Goal: Information Seeking & Learning: Understand process/instructions

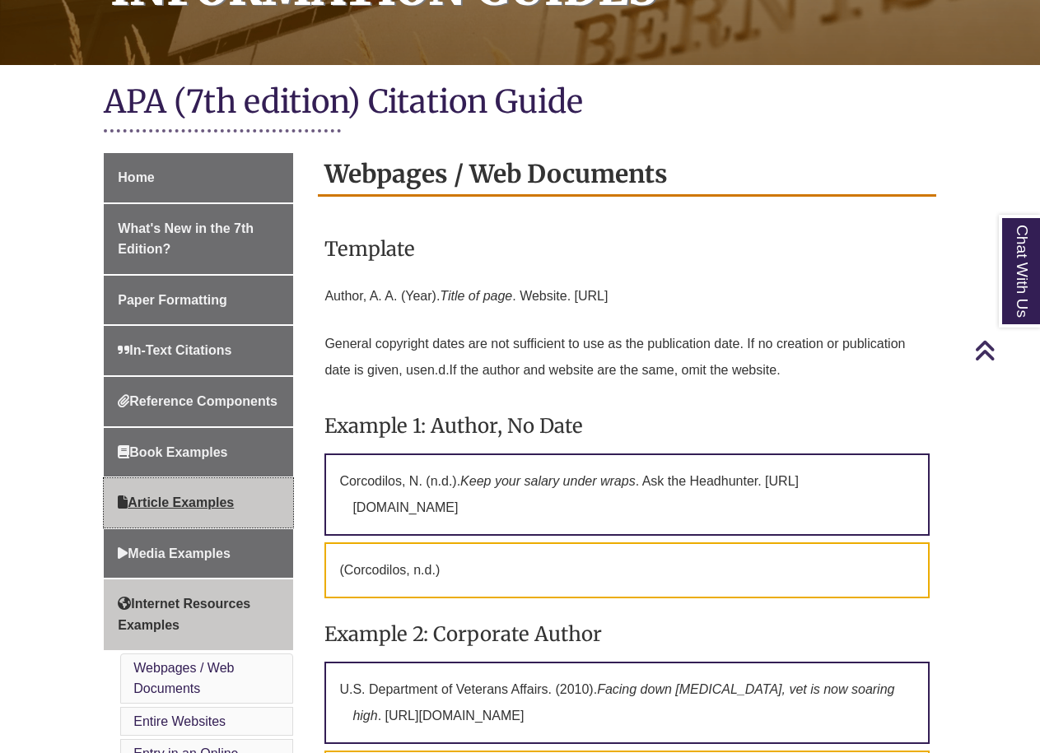
scroll to position [329, 0]
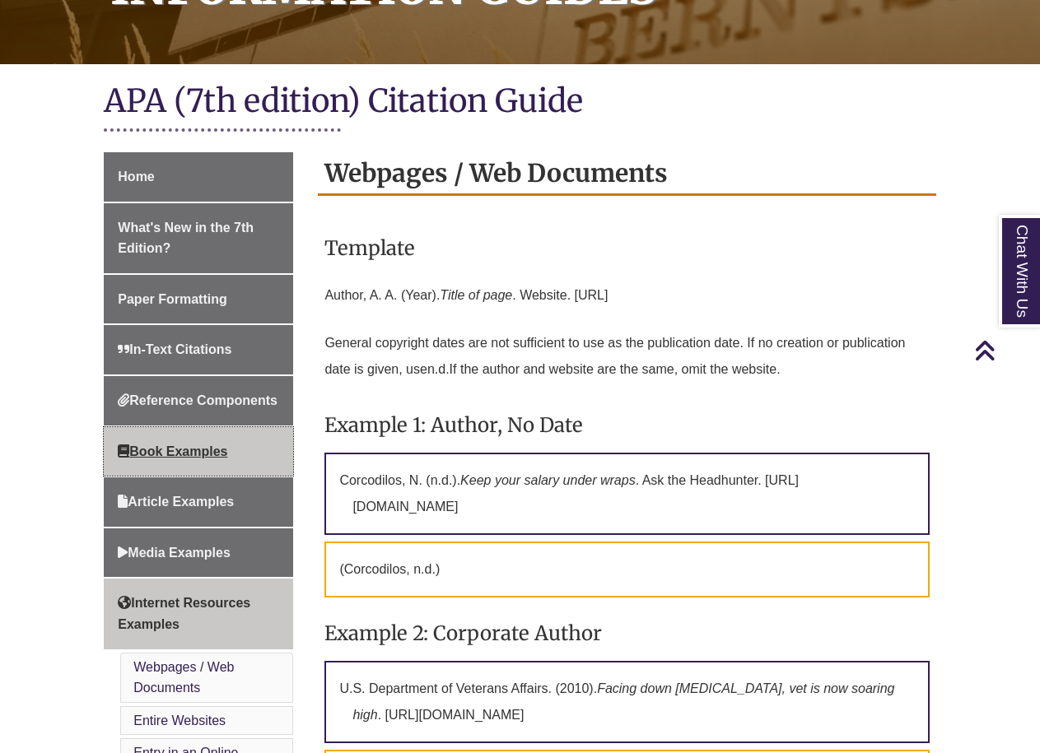
click at [225, 450] on span "Book Examples" at bounding box center [173, 452] width 110 height 14
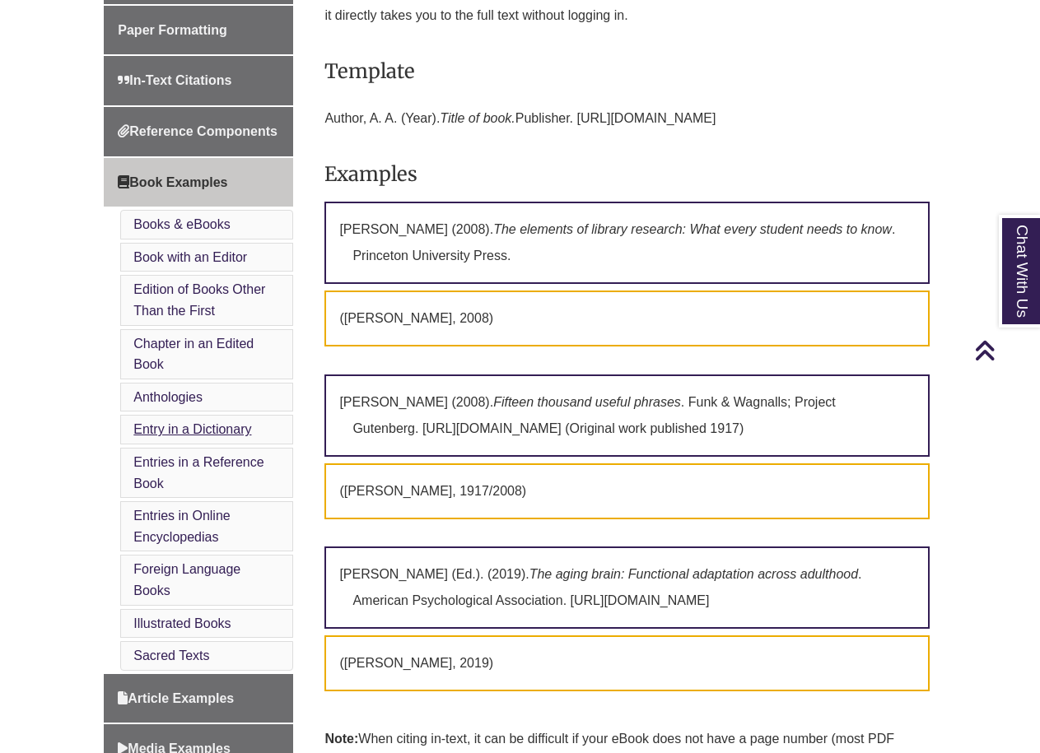
scroll to position [577, 0]
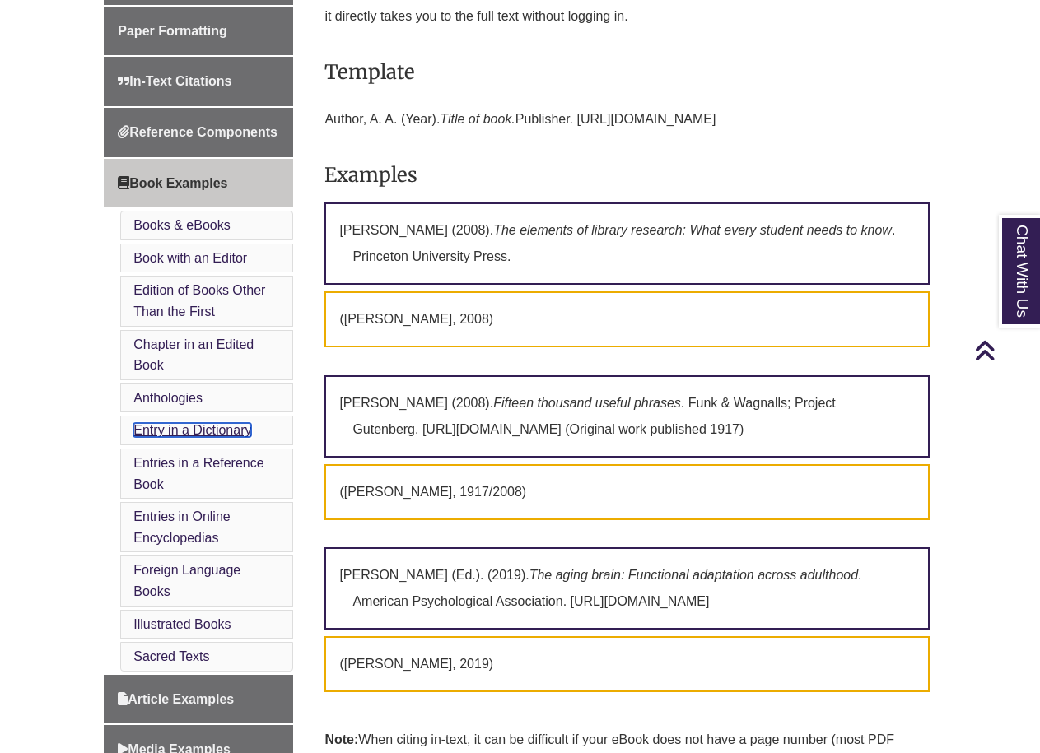
click at [219, 437] on link "Entry in a Dictionary" at bounding box center [192, 430] width 118 height 14
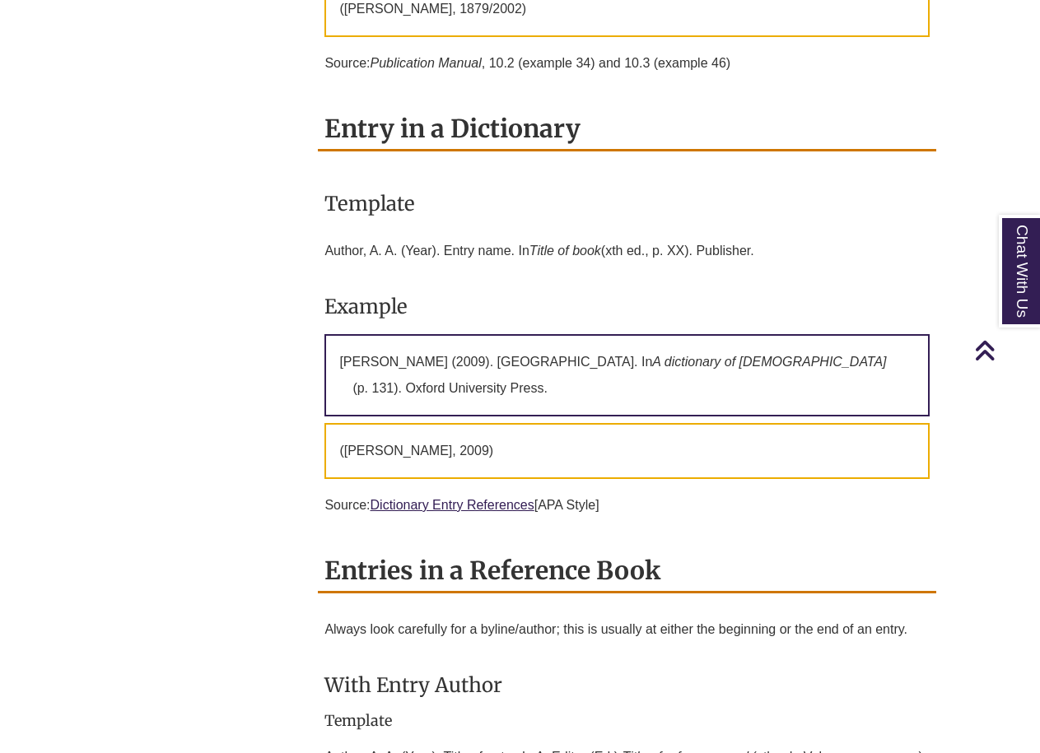
scroll to position [3580, 0]
